Goal: Information Seeking & Learning: Learn about a topic

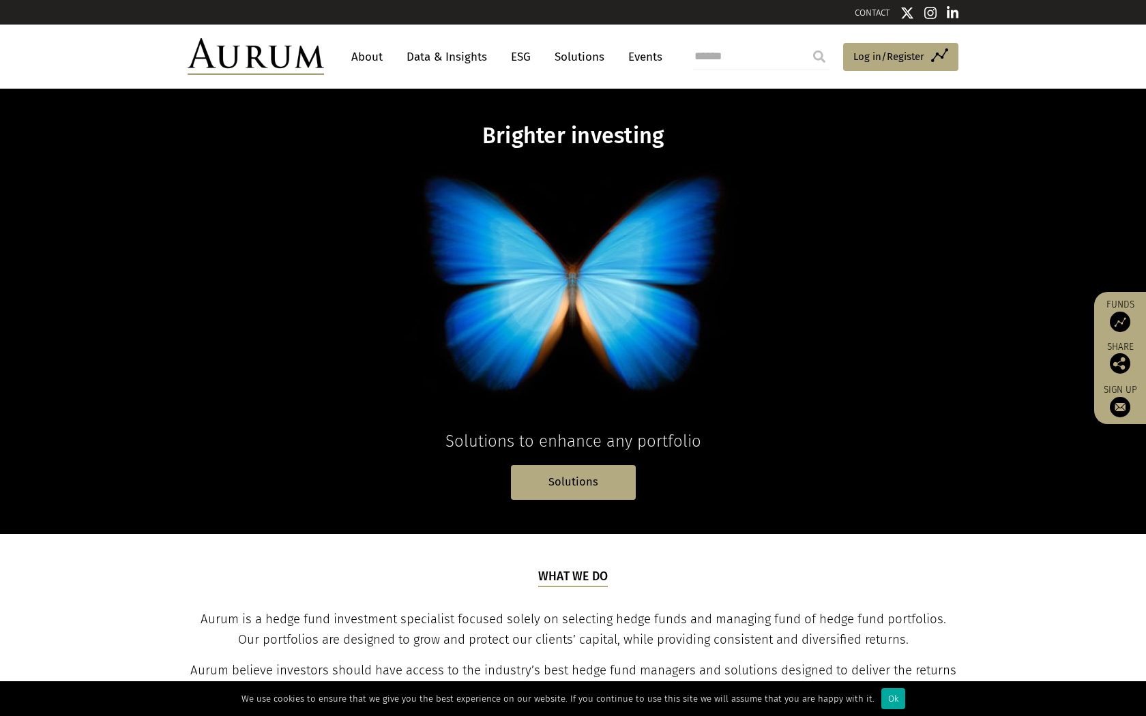
click at [355, 61] on link "About" at bounding box center [367, 56] width 45 height 25
click at [360, 57] on link "About" at bounding box center [367, 56] width 45 height 25
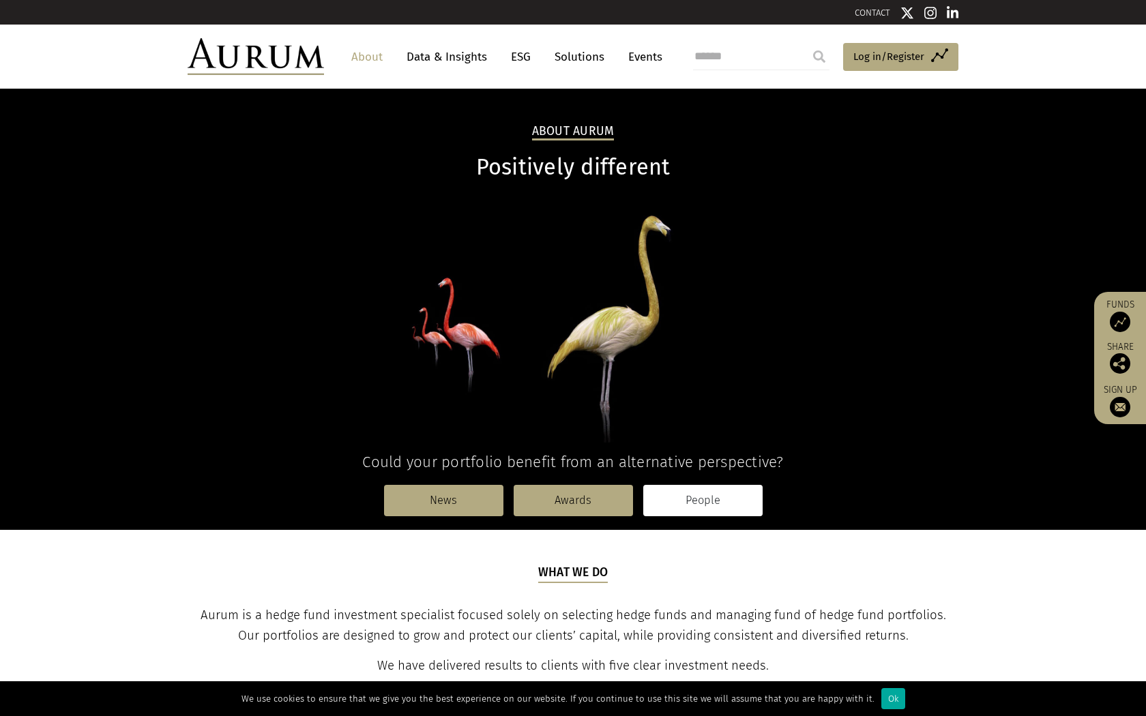
click at [738, 508] on link "People" at bounding box center [702, 500] width 119 height 31
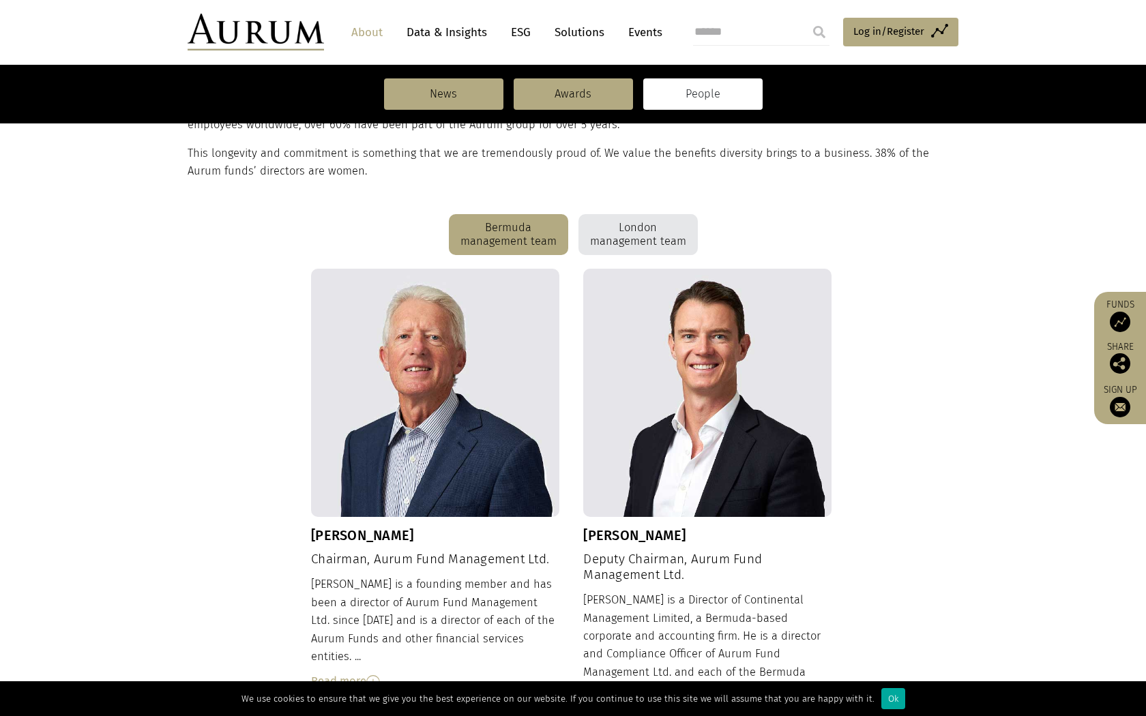
scroll to position [293, 0]
click at [654, 239] on div "London management team" at bounding box center [638, 234] width 119 height 41
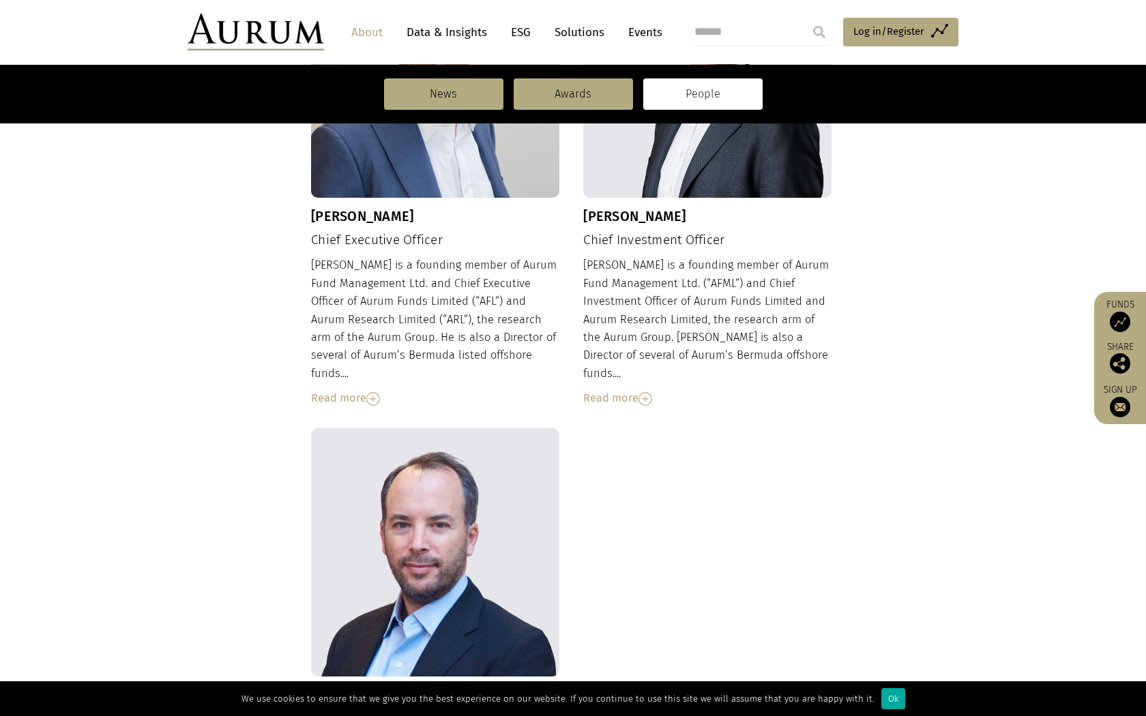
scroll to position [621, 0]
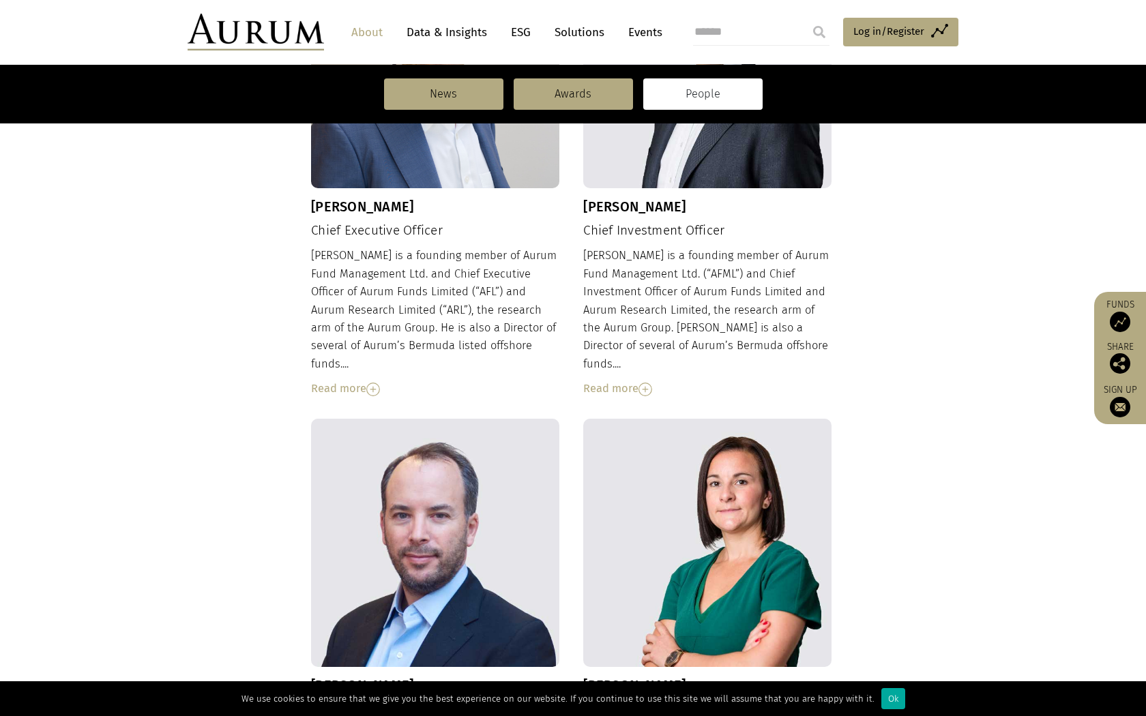
click at [520, 335] on div "Kevin is a founding member of Aurum Fund Management Ltd. and Chief Executive Of…" at bounding box center [435, 322] width 248 height 151
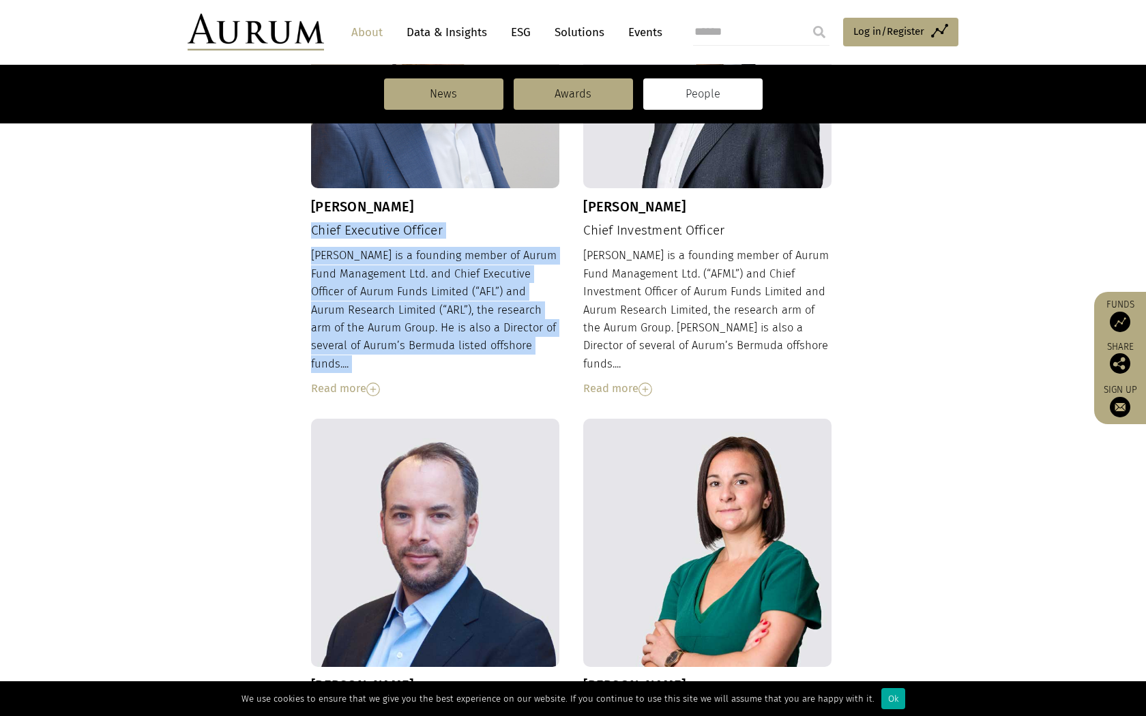
drag, startPoint x: 519, startPoint y: 357, endPoint x: 315, endPoint y: 222, distance: 245.6
click at [315, 222] on div "Kevin Gundle Chief Executive Officer Kevin is a founding member of Aurum Fund M…" at bounding box center [435, 169] width 248 height 458
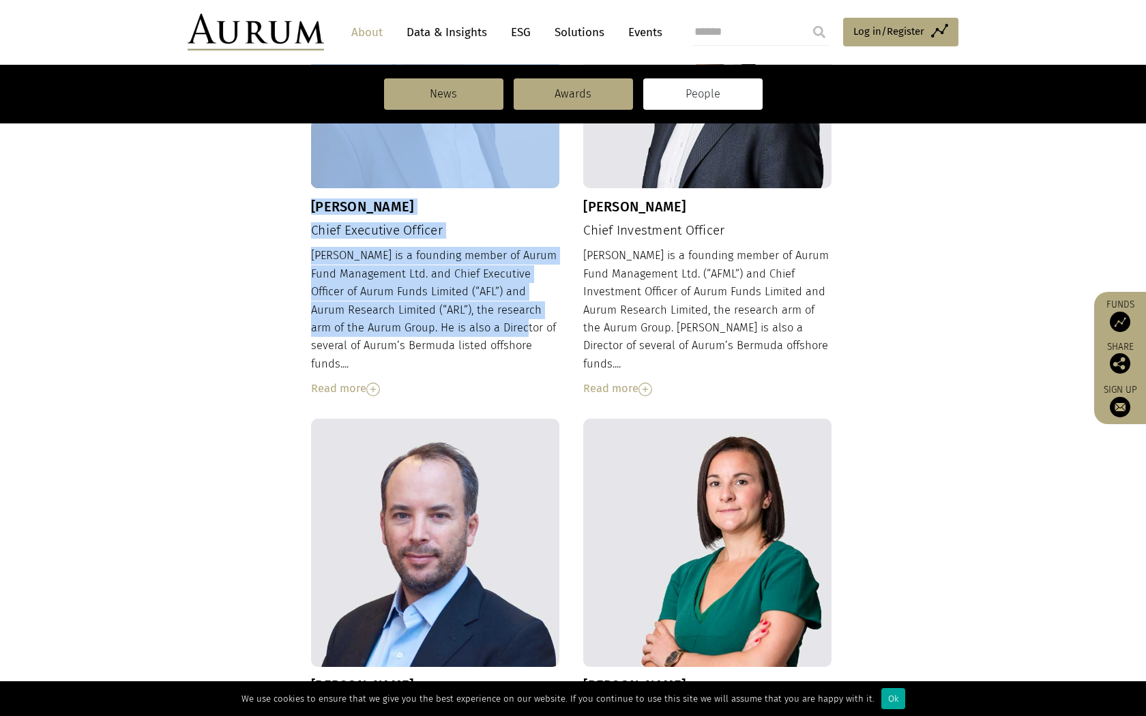
drag, startPoint x: 307, startPoint y: 201, endPoint x: 527, endPoint y: 355, distance: 268.4
click at [527, 355] on div "Kevin Gundle Chief Executive Officer Kevin is a founding member of Aurum Fund M…" at bounding box center [573, 630] width 771 height 1381
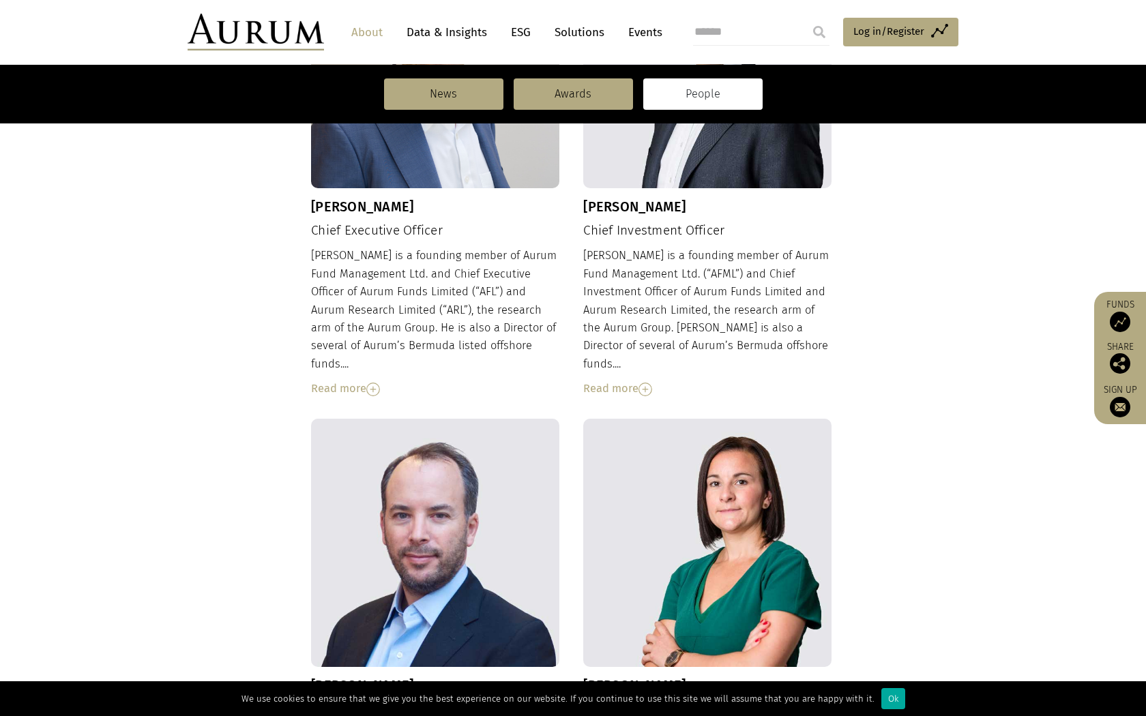
click at [527, 355] on div "Kevin is a founding member of Aurum Fund Management Ltd. and Chief Executive Of…" at bounding box center [435, 322] width 248 height 151
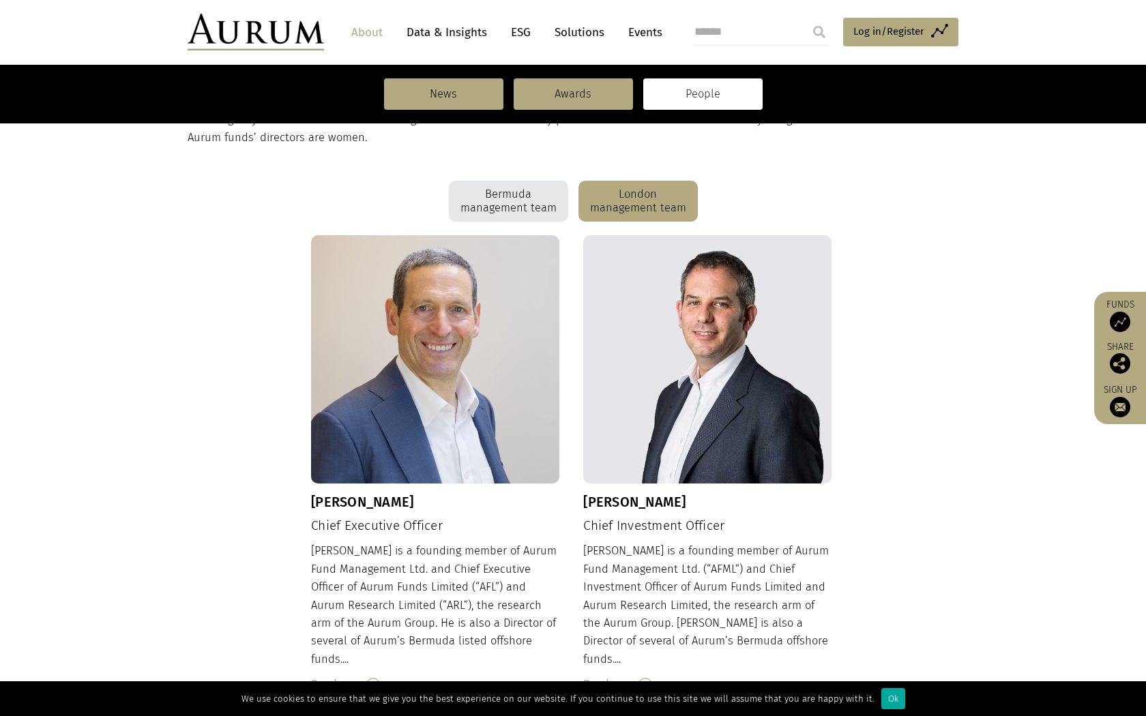
scroll to position [261, 0]
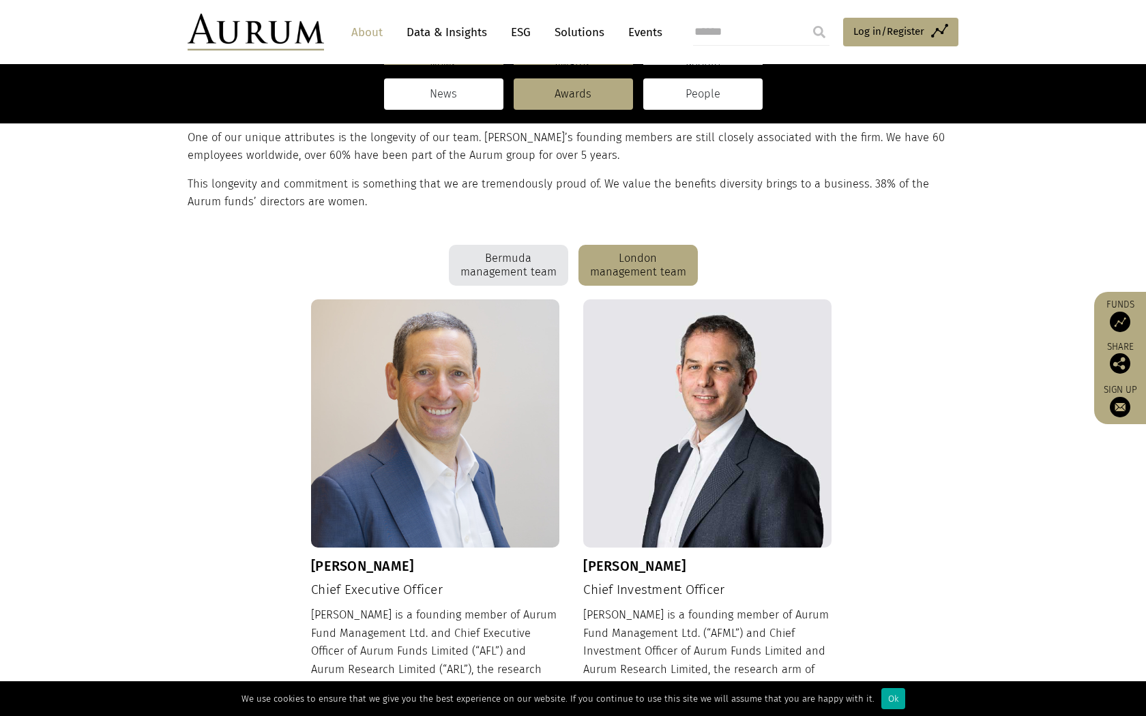
click at [486, 87] on link "News" at bounding box center [443, 93] width 119 height 31
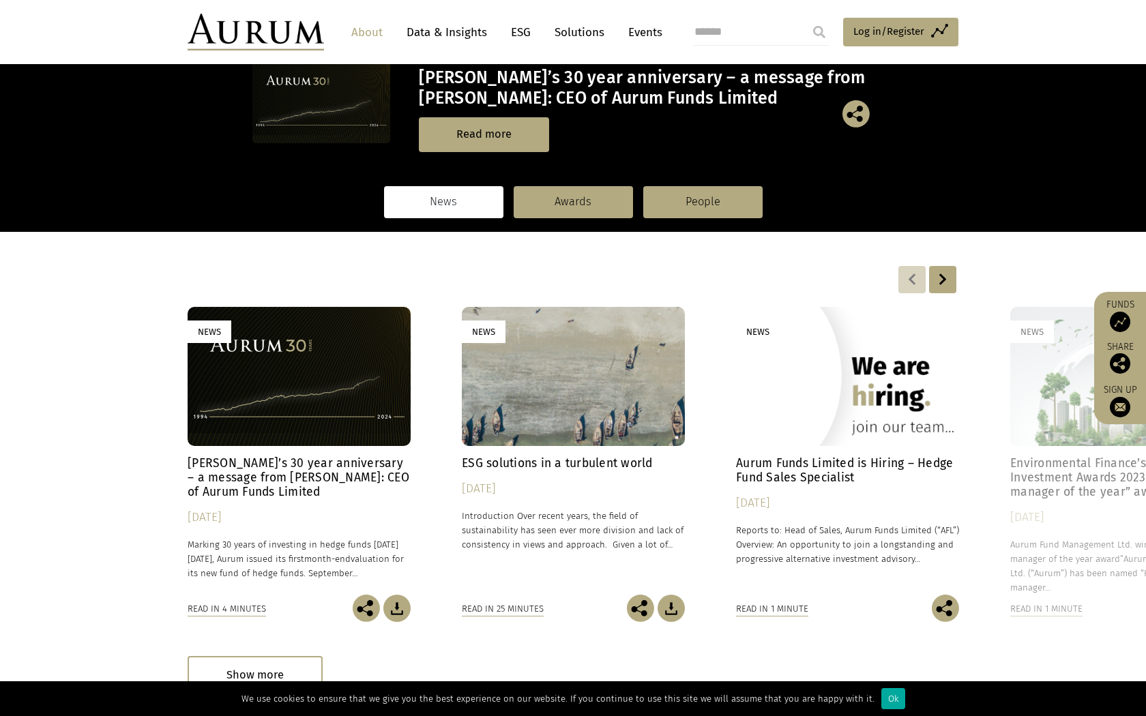
scroll to position [131, 0]
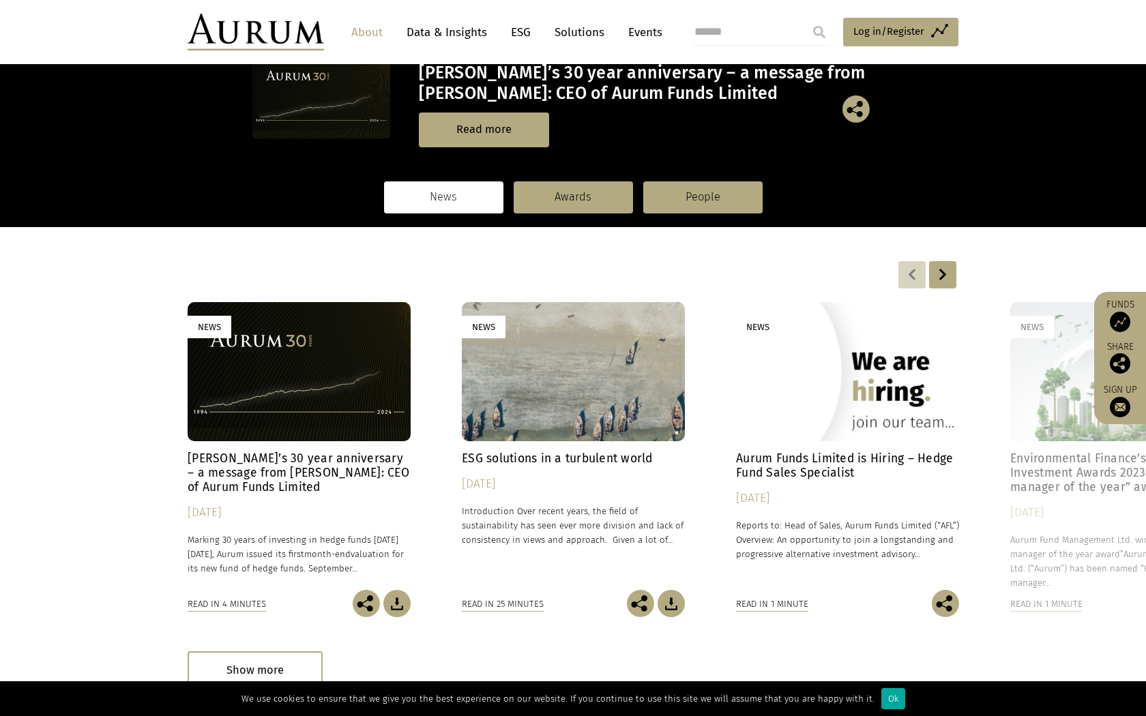
click at [283, 340] on div "News" at bounding box center [299, 371] width 223 height 139
